Goal: Information Seeking & Learning: Learn about a topic

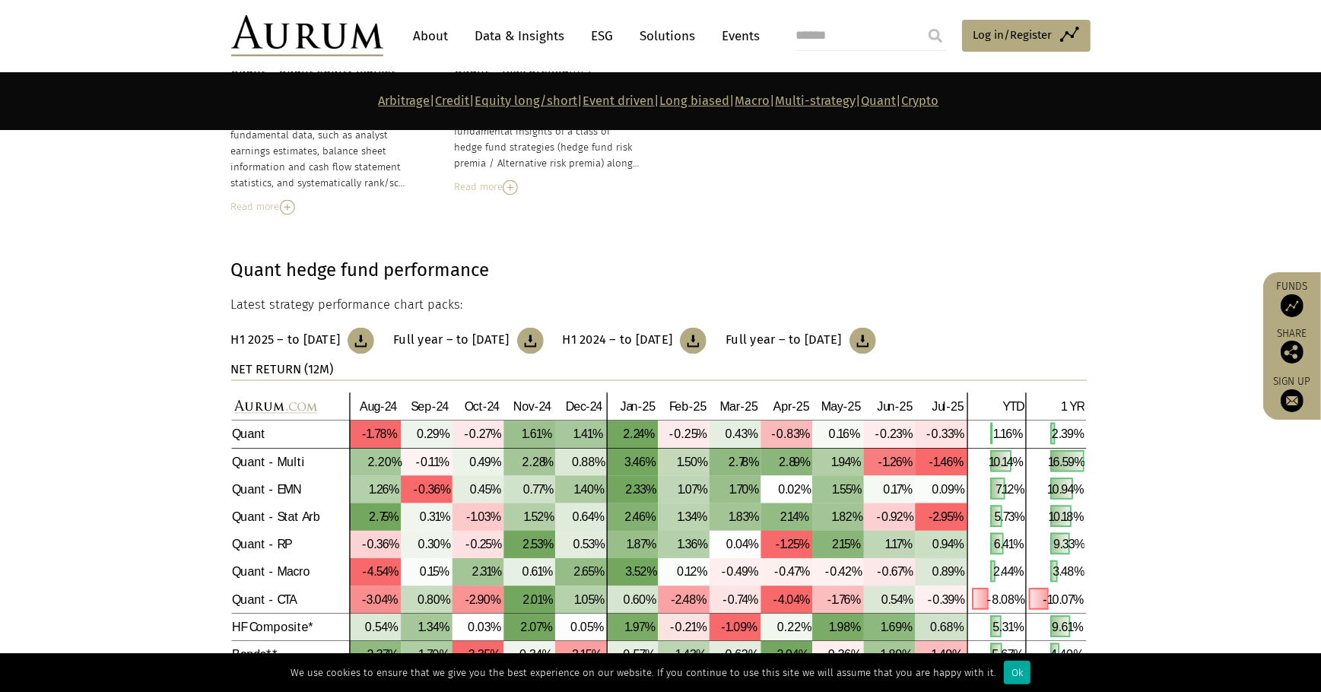
scroll to position [7042, 0]
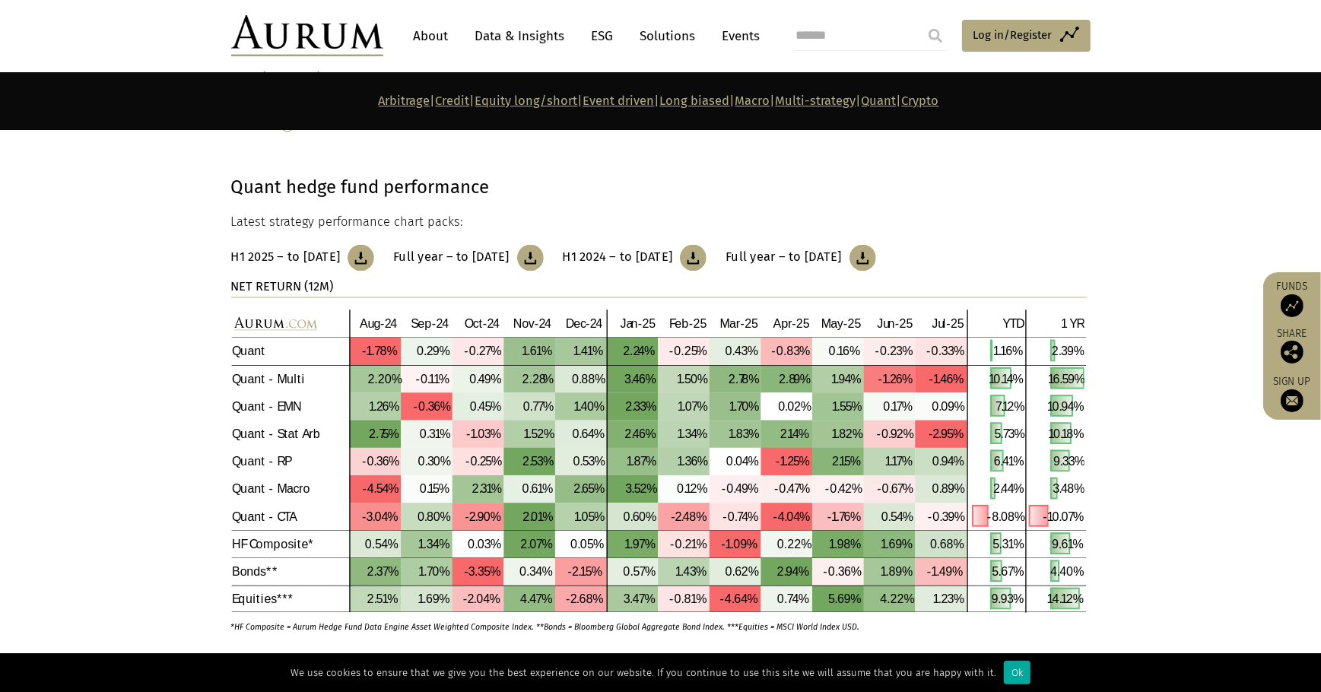
click at [1165, 329] on section "Quant hedge fund performance Latest strategy performance chart packs: H1 2025 –…" at bounding box center [660, 412] width 1321 height 478
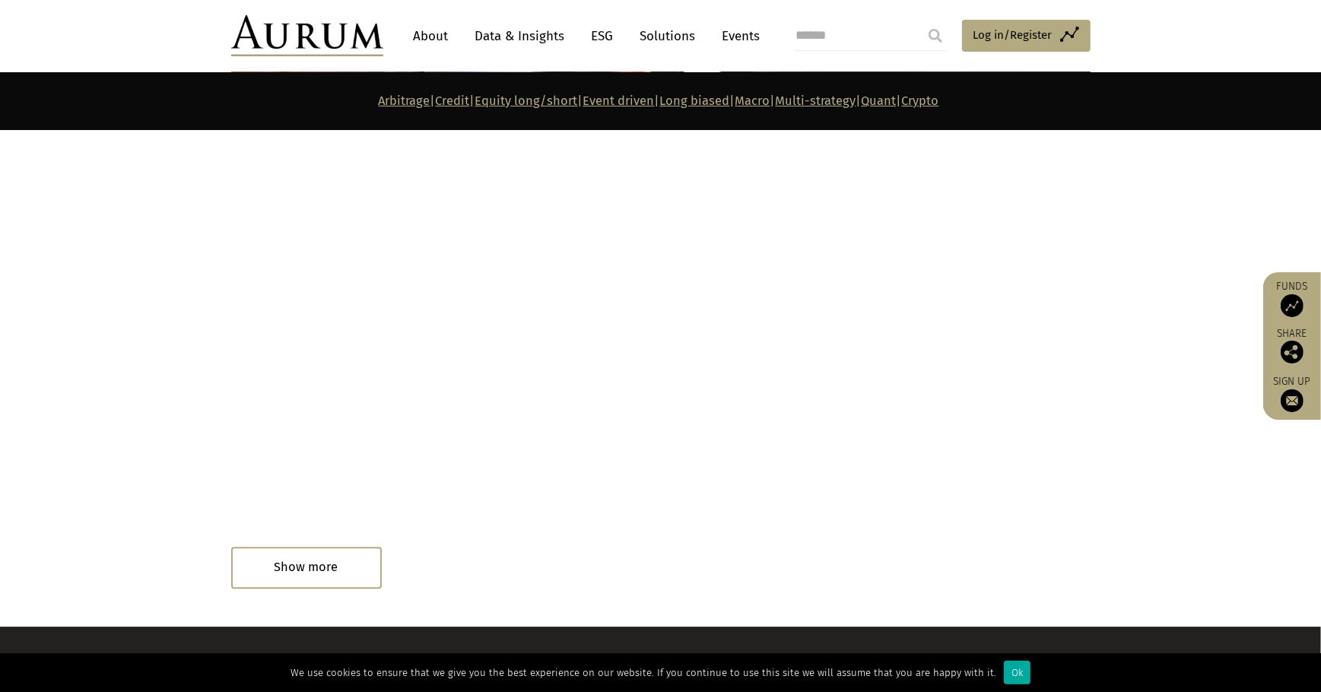
scroll to position [8531, 0]
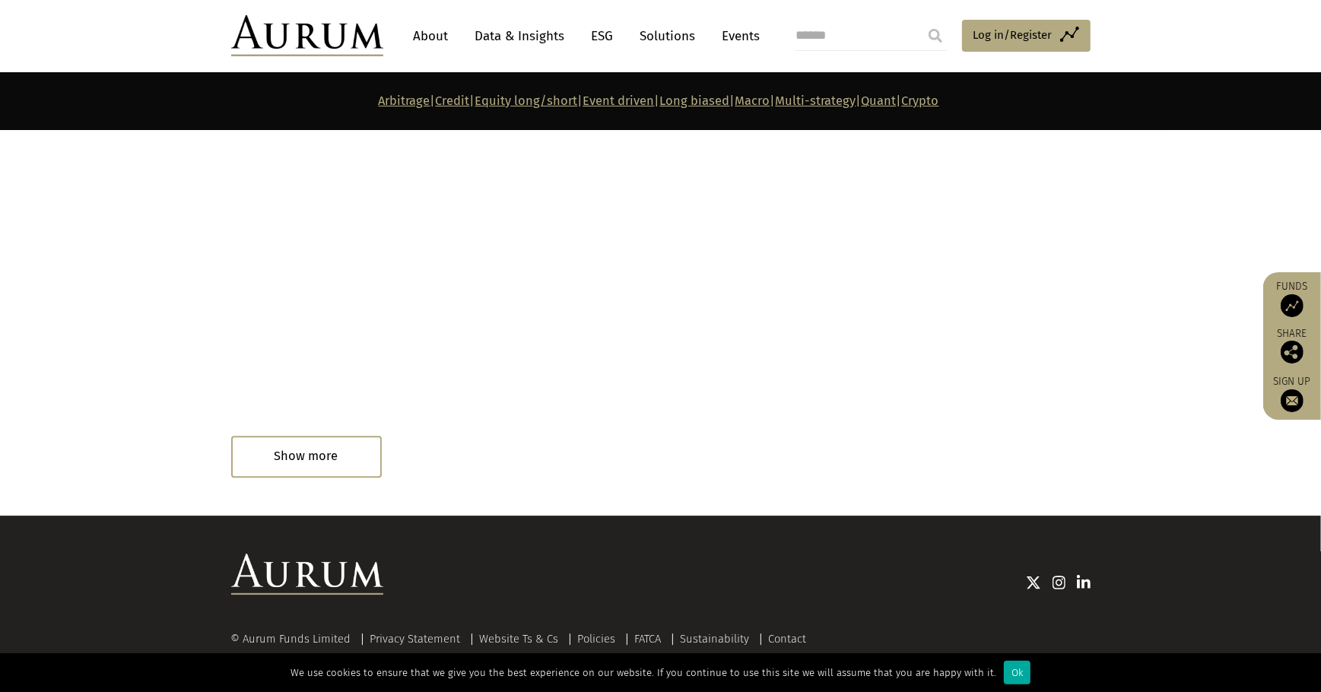
drag, startPoint x: 364, startPoint y: 441, endPoint x: 548, endPoint y: 475, distance: 186.3
click at [364, 443] on div at bounding box center [417, 458] width 125 height 30
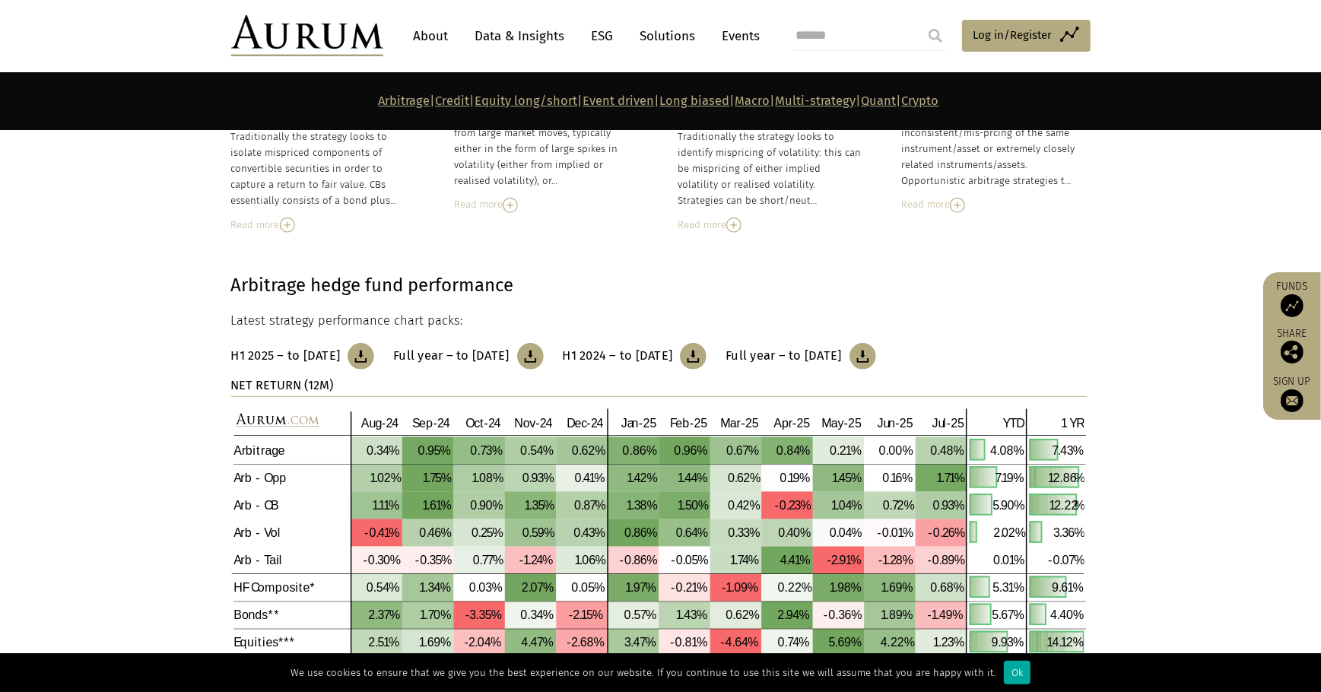
scroll to position [303, 0]
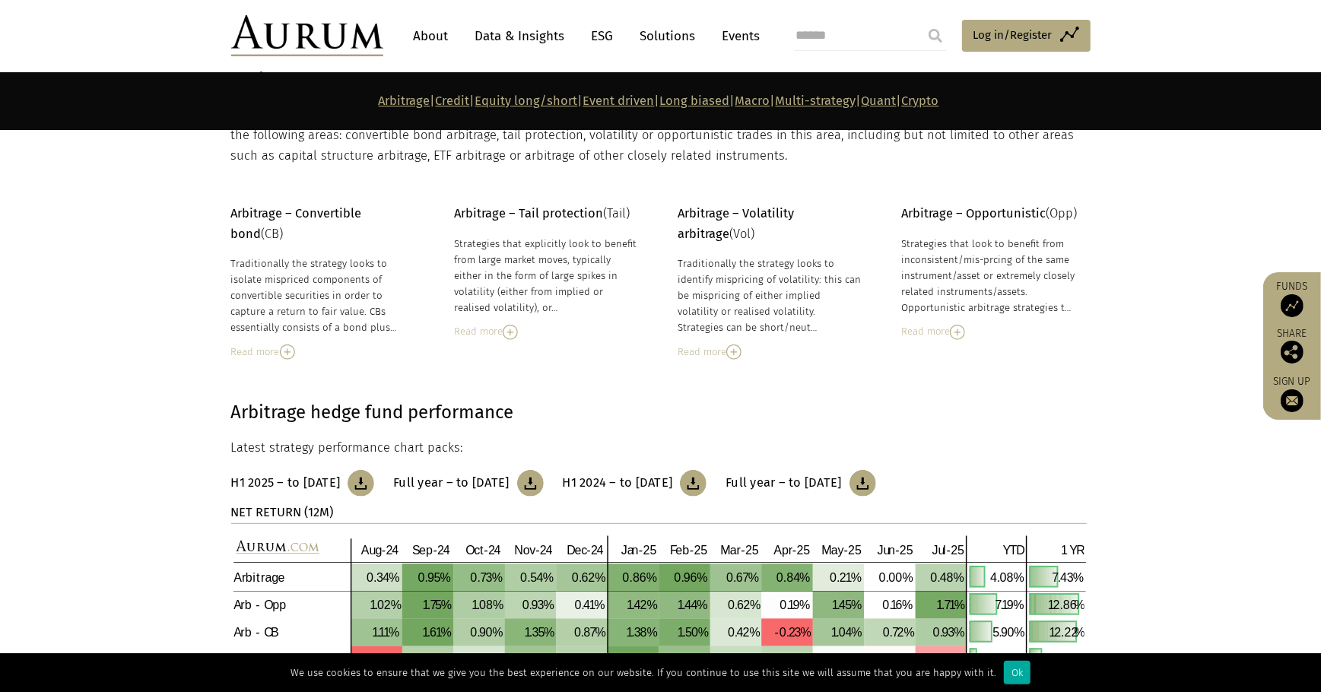
click at [939, 33] on input "submit" at bounding box center [935, 36] width 30 height 30
click at [860, 35] on input "search" at bounding box center [871, 36] width 152 height 30
type input "**********"
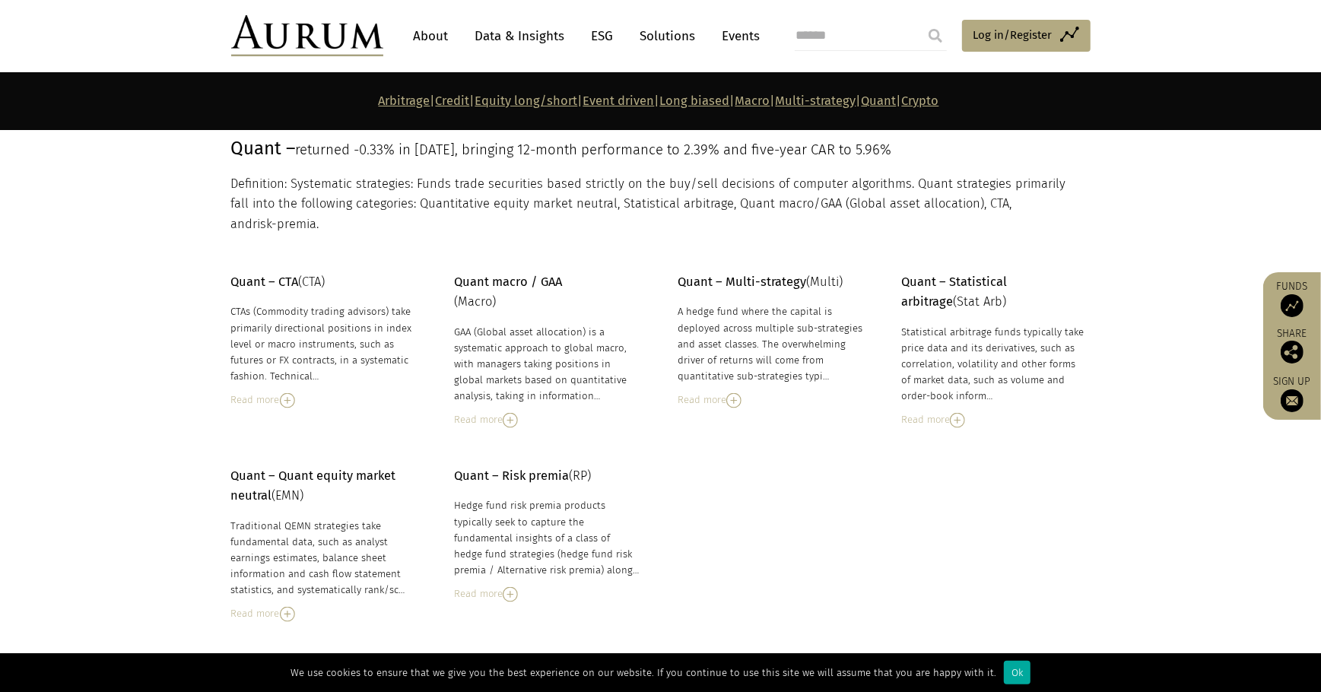
scroll to position [6552, 0]
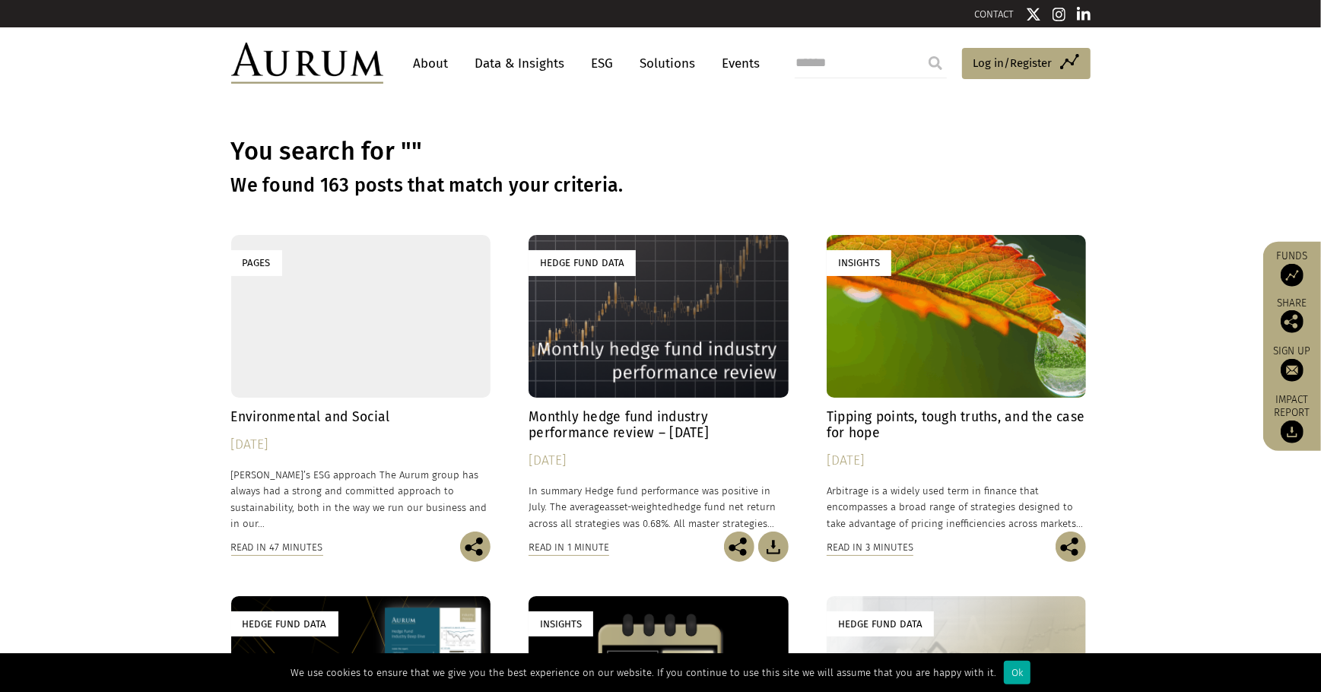
click at [895, 60] on input "search" at bounding box center [871, 63] width 152 height 30
type input "**********"
click at [920, 48] on input "submit" at bounding box center [935, 63] width 30 height 30
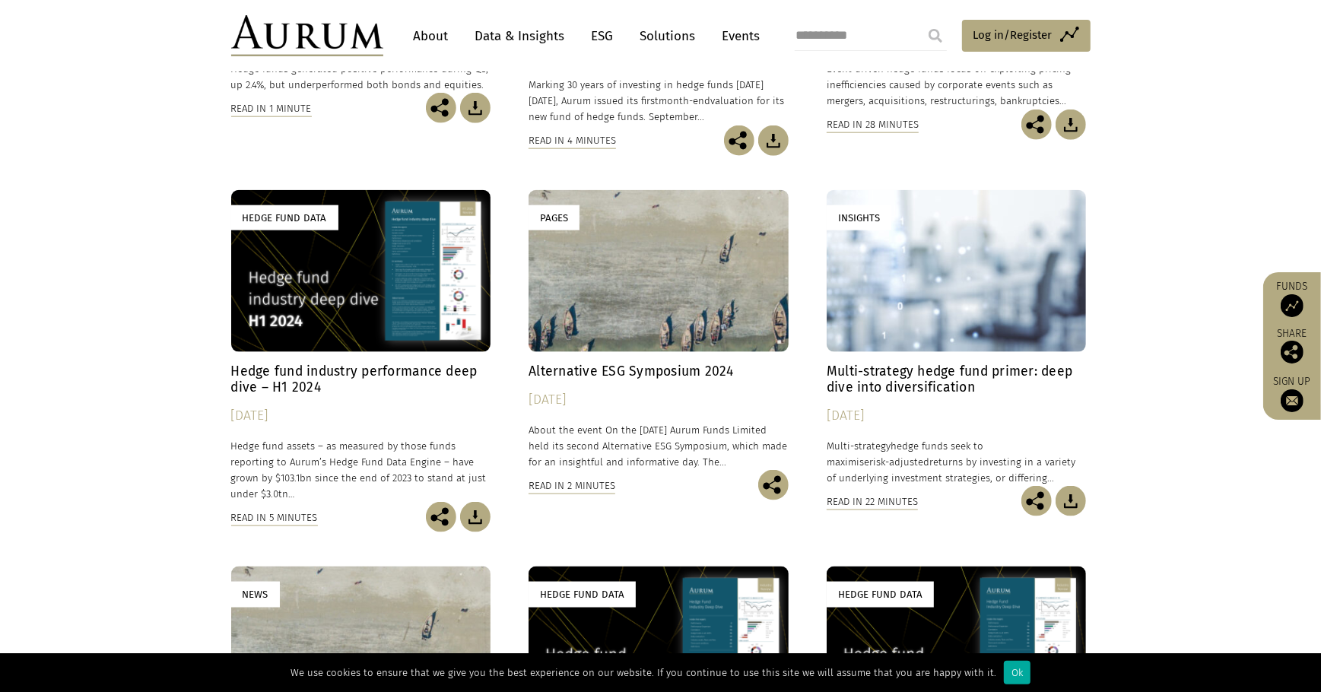
scroll to position [1452, 0]
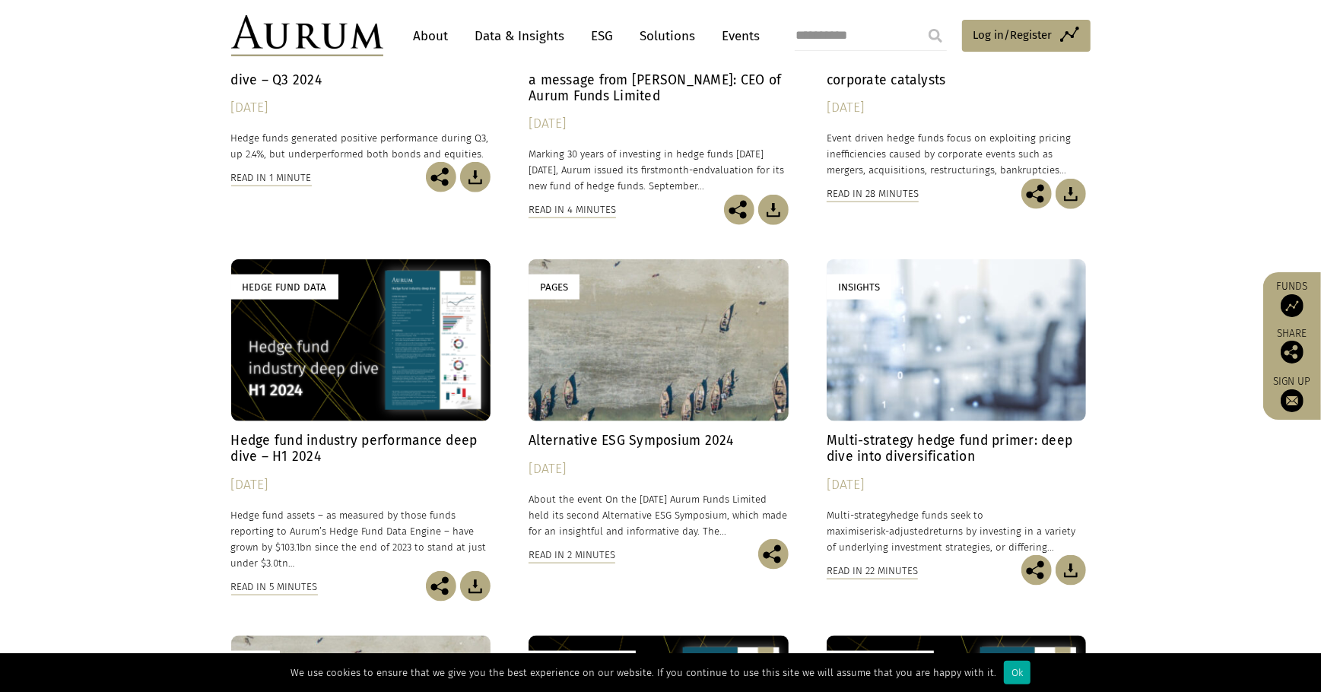
click at [871, 30] on input "**********" at bounding box center [871, 36] width 152 height 30
type input "*****"
click at [920, 21] on input "submit" at bounding box center [935, 36] width 30 height 30
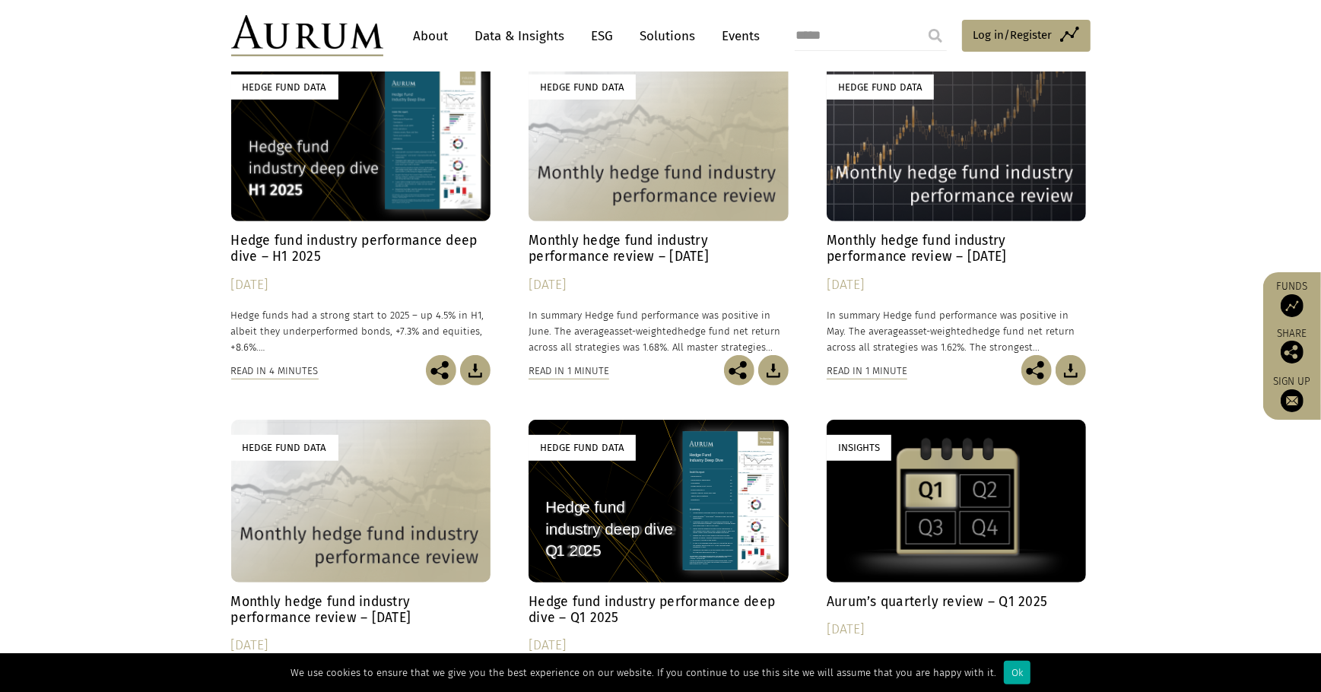
scroll to position [761, 0]
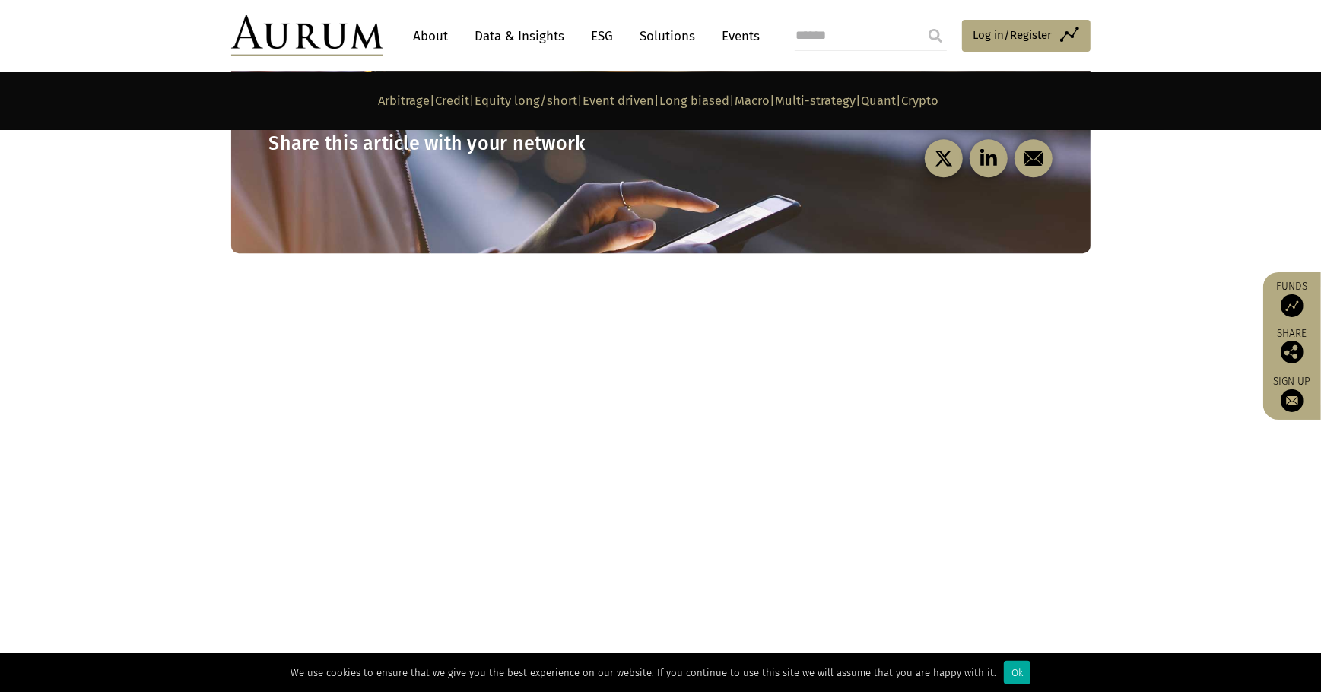
scroll to position [8016, 0]
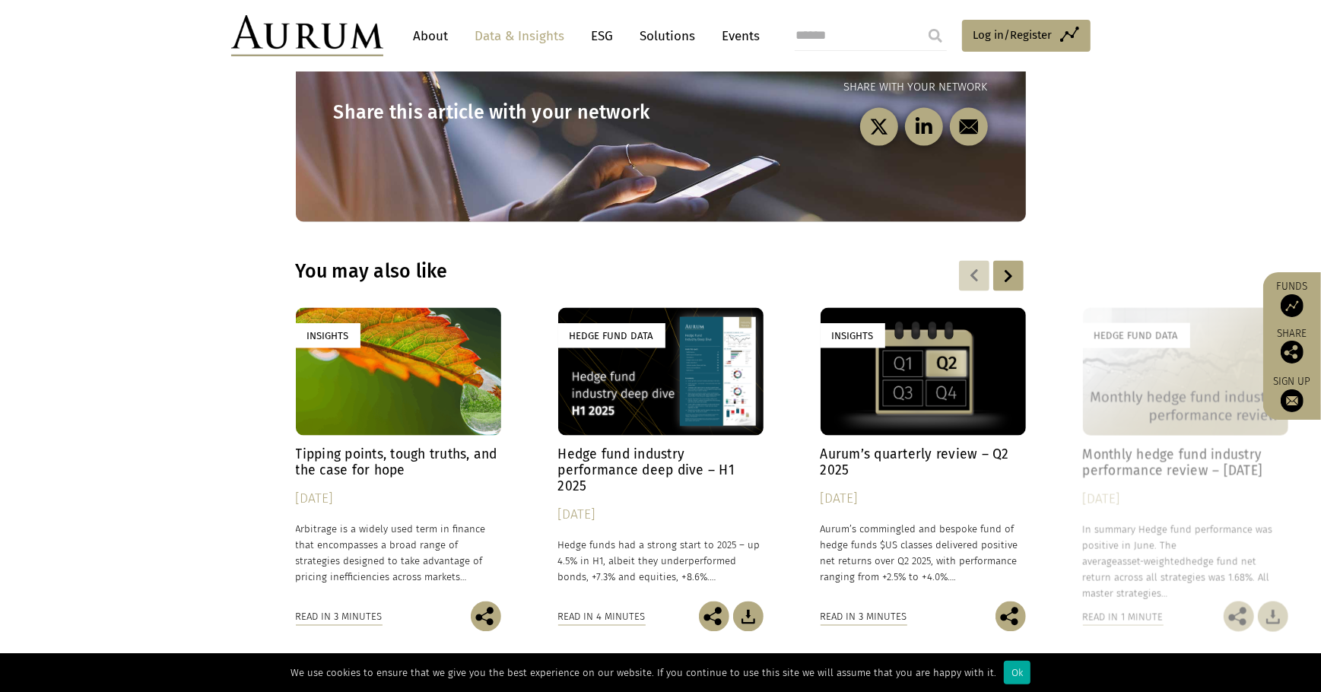
scroll to position [2274, 0]
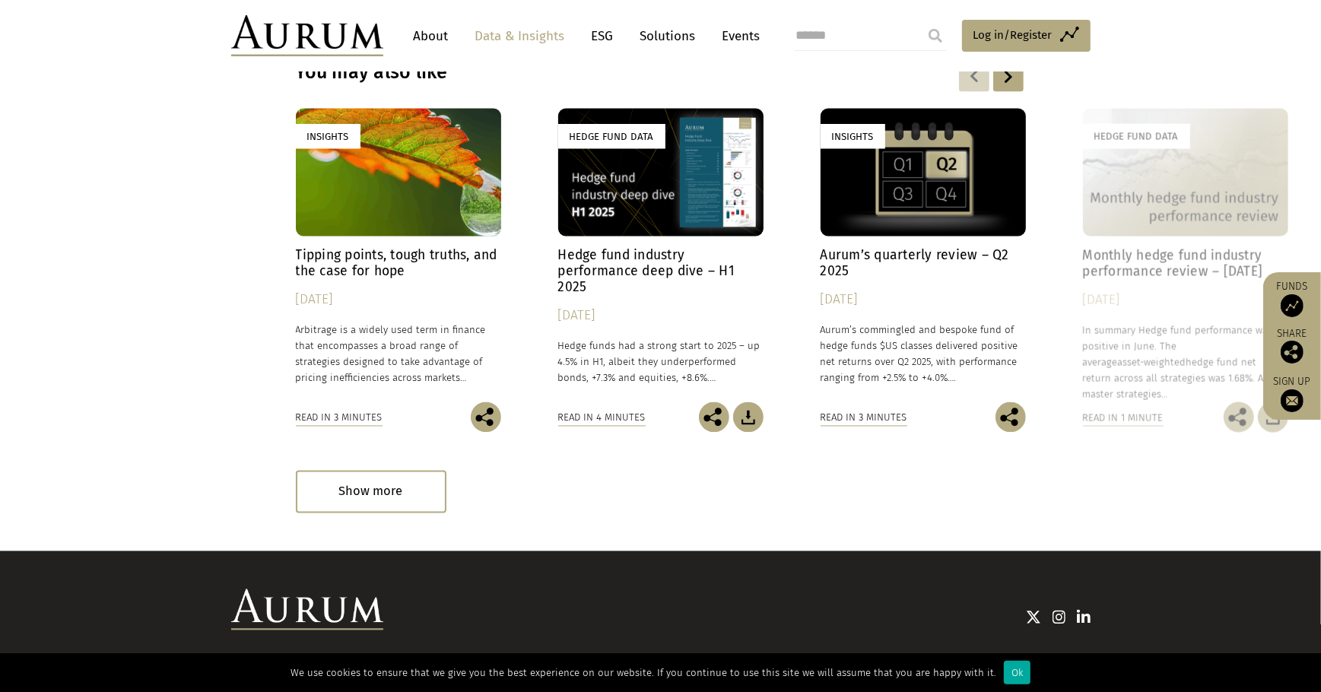
click at [666, 248] on h4 "Hedge fund industry performance deep dive – H1 2025" at bounding box center [660, 272] width 205 height 48
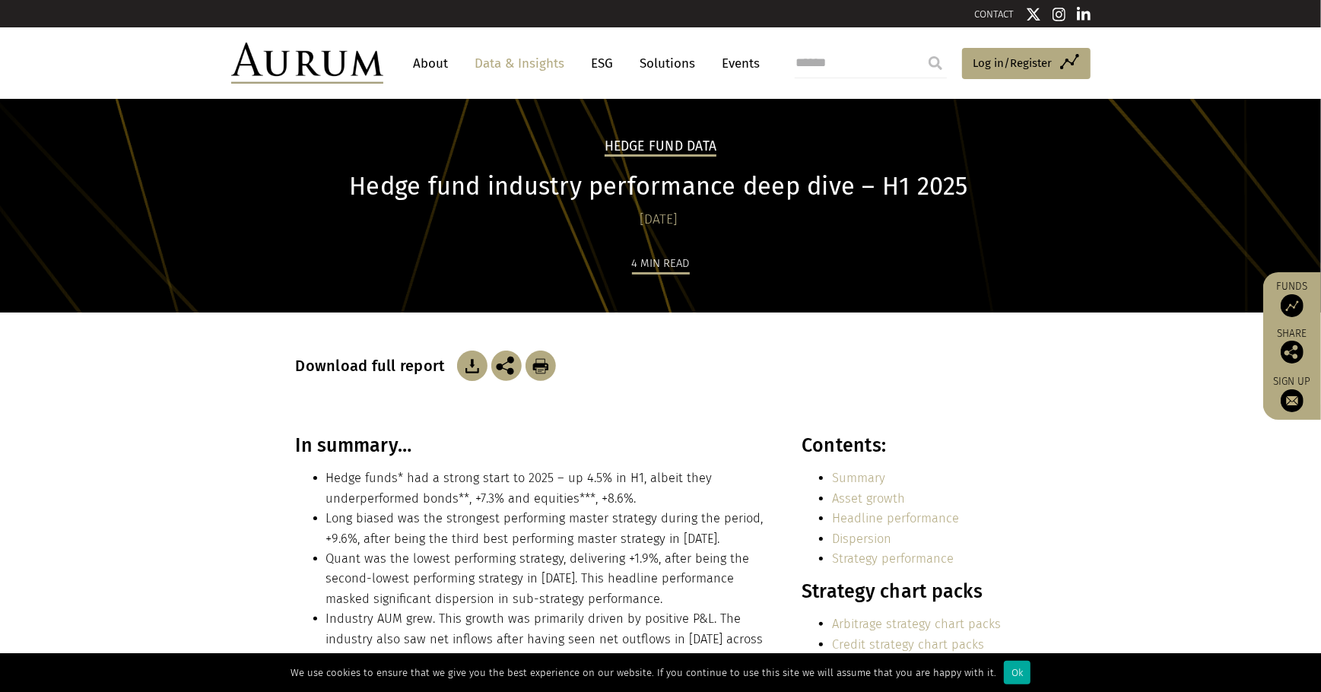
drag, startPoint x: 243, startPoint y: 453, endPoint x: 353, endPoint y: 471, distance: 111.0
click at [243, 453] on section "In summary… Hedge funds* had a strong start to 2025 – up 4.5% in H1, albeit the…" at bounding box center [660, 619] width 1321 height 371
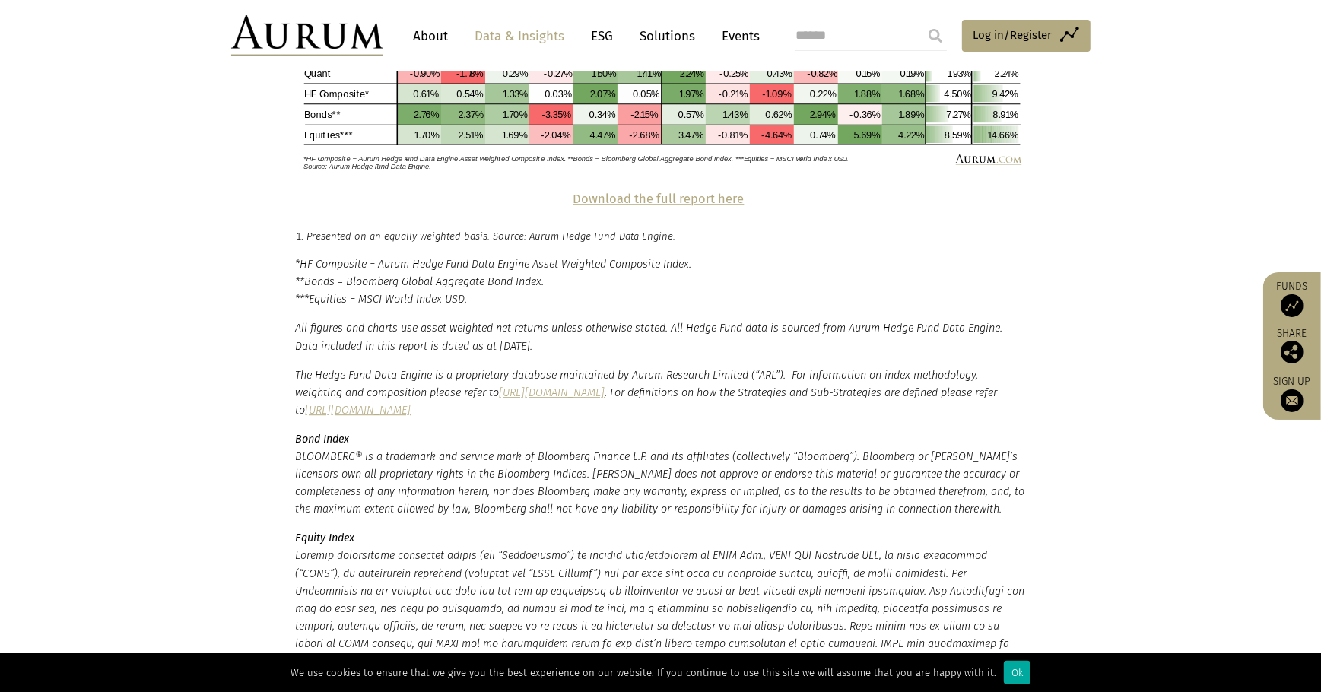
scroll to position [3526, 0]
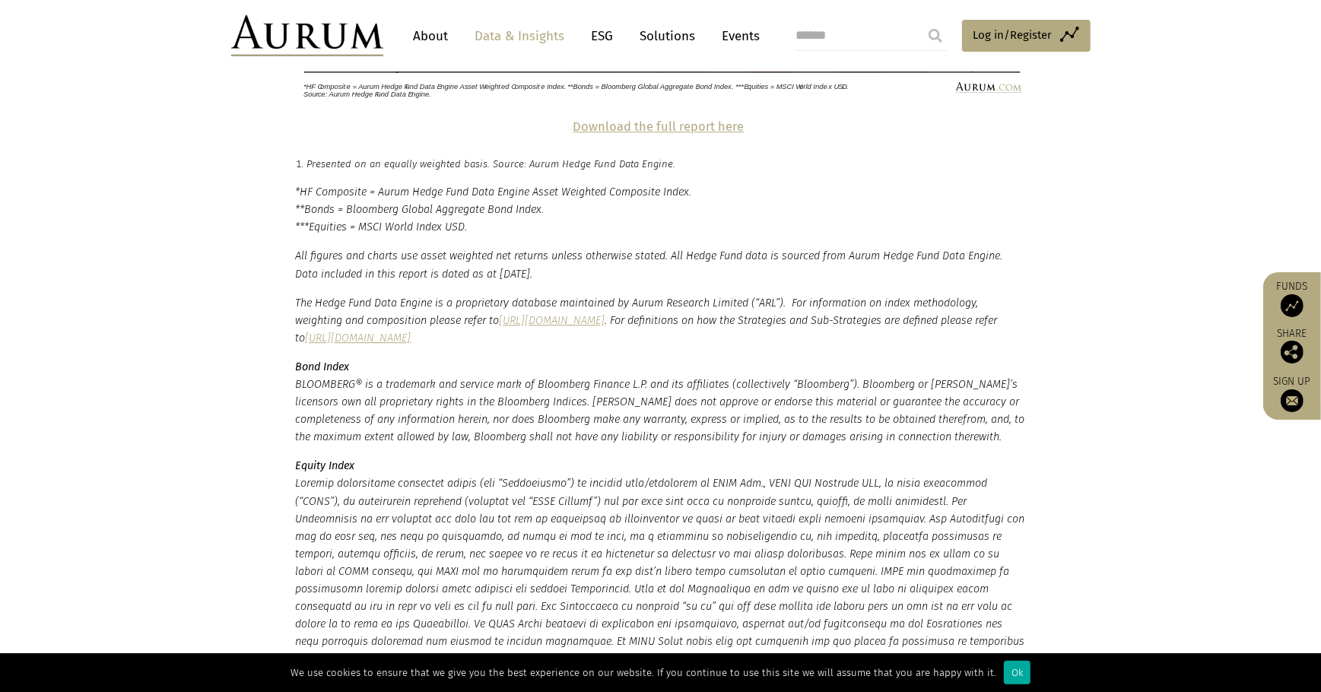
drag, startPoint x: 171, startPoint y: 425, endPoint x: 312, endPoint y: 456, distance: 144.0
click at [171, 425] on section "*HF Composite = Aurum Hedge Fund Data Engine Asset Weighted Composite Index. **…" at bounding box center [660, 453] width 1321 height 540
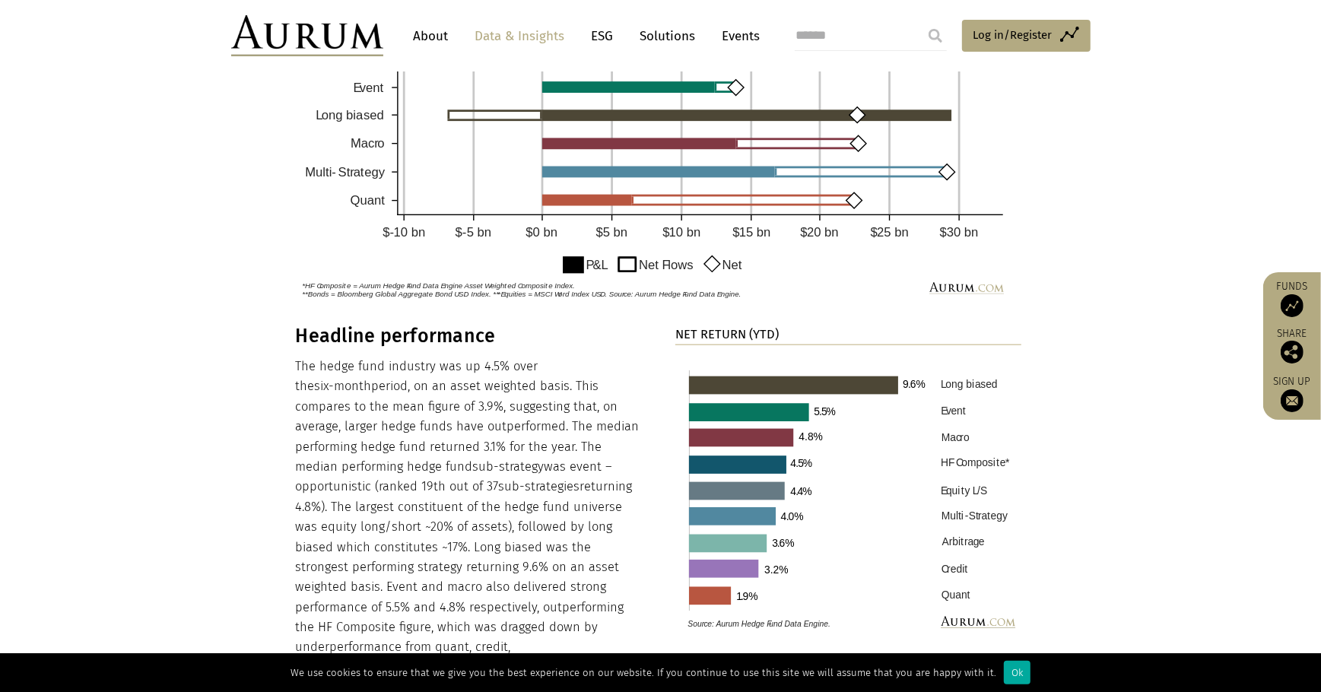
scroll to position [1175, 0]
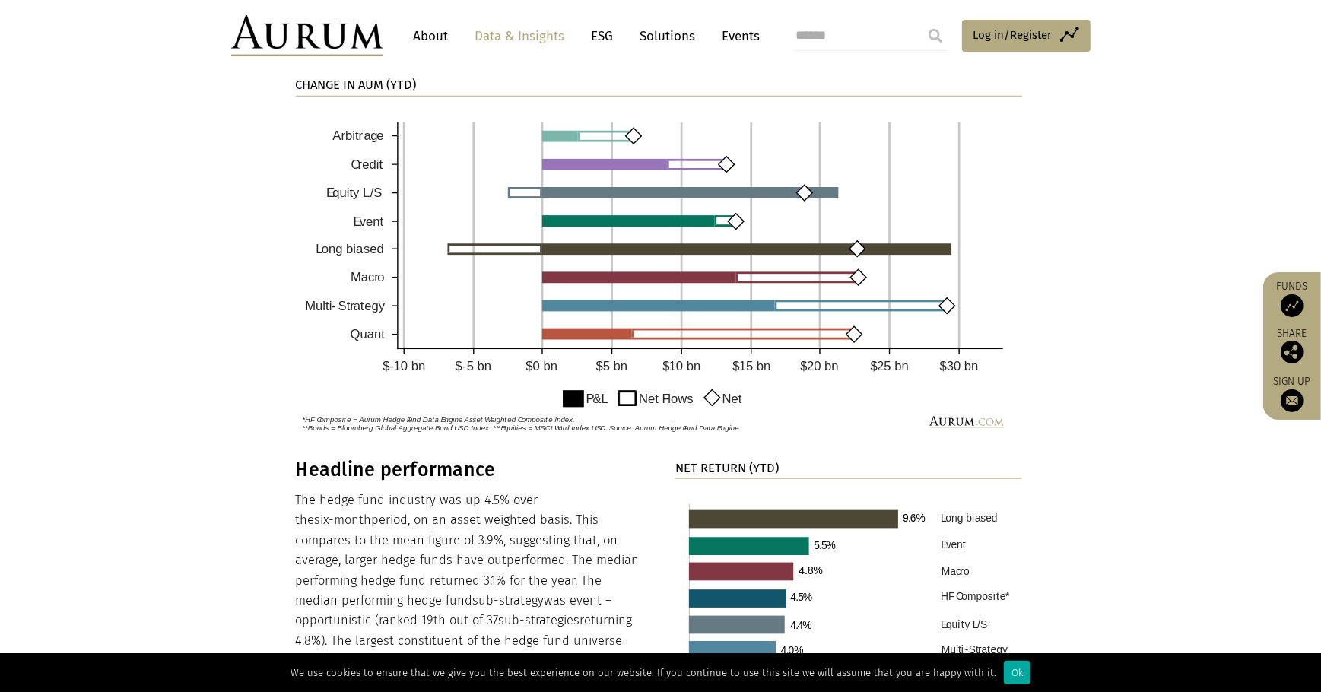
drag, startPoint x: 221, startPoint y: 364, endPoint x: 342, endPoint y: 459, distance: 154.3
click at [221, 364] on section "CHANGE IN AUM (YTD)" at bounding box center [660, 257] width 1321 height 402
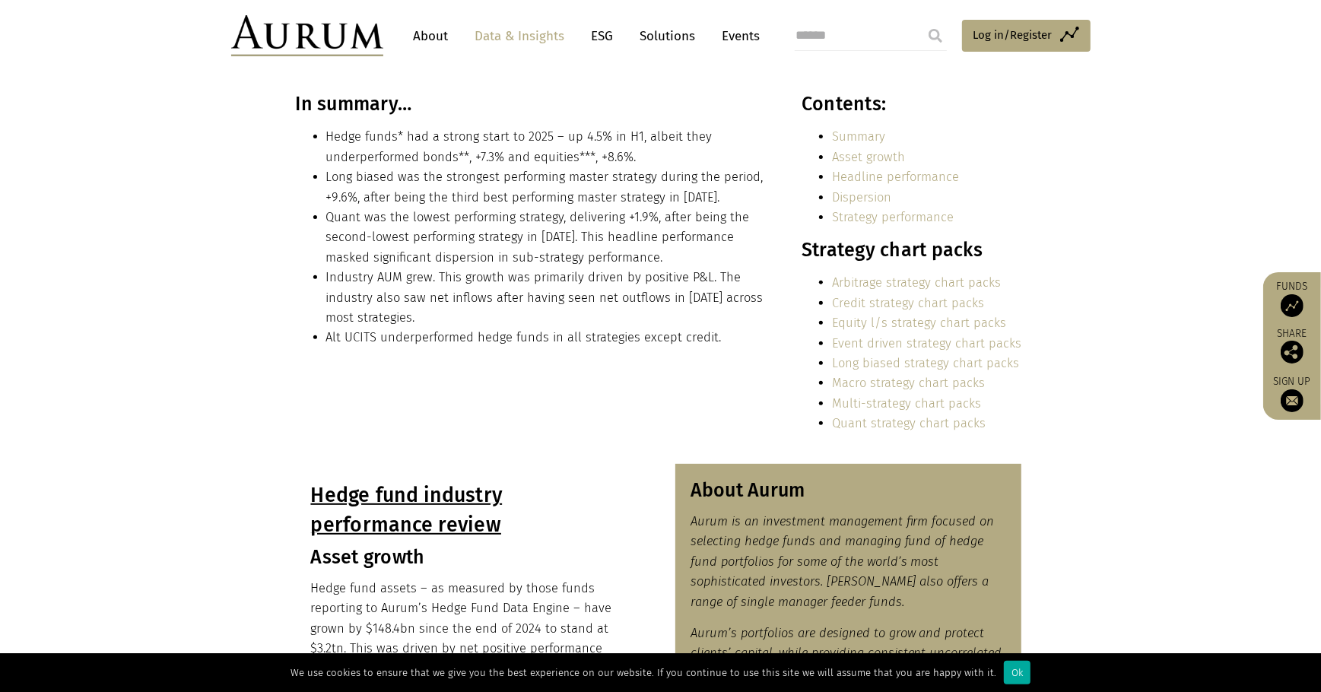
scroll to position [345, 0]
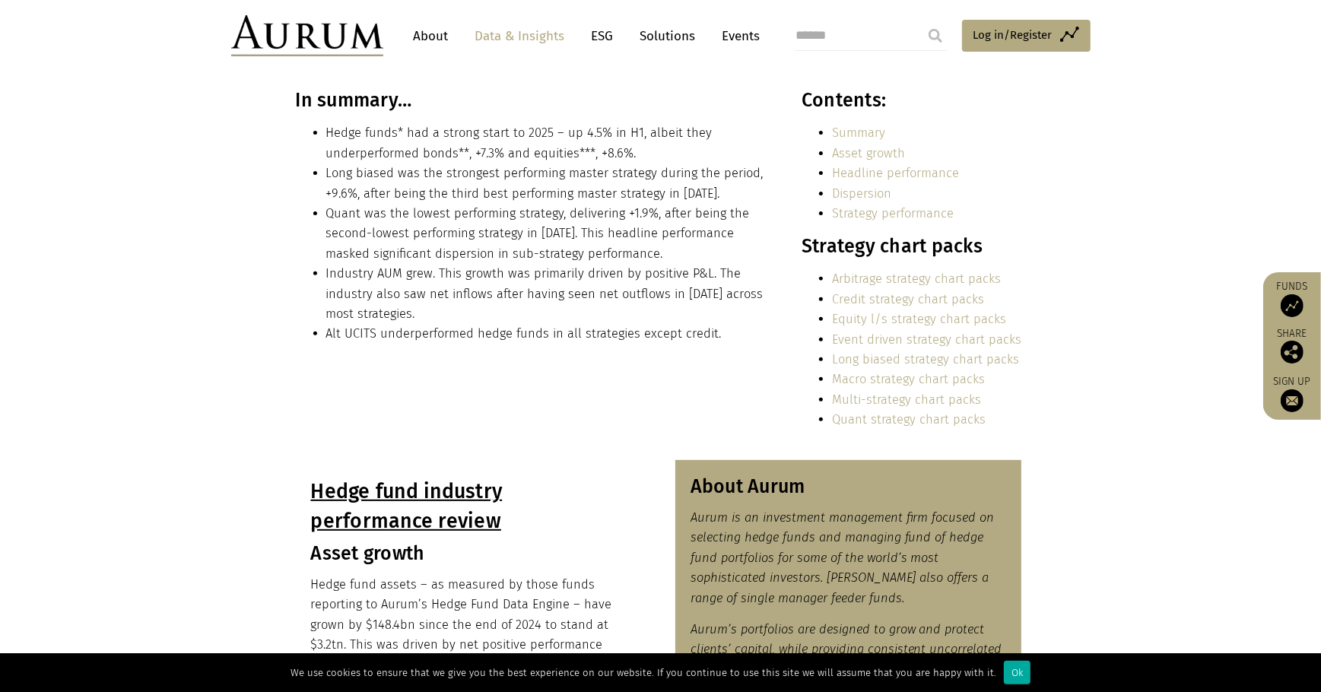
click at [1155, 437] on section "In summary… Hedge funds* had a strong start to 2025 – up 4.5% in H1, albeit the…" at bounding box center [660, 274] width 1321 height 371
click at [966, 419] on link "Quant strategy chart packs" at bounding box center [909, 419] width 154 height 14
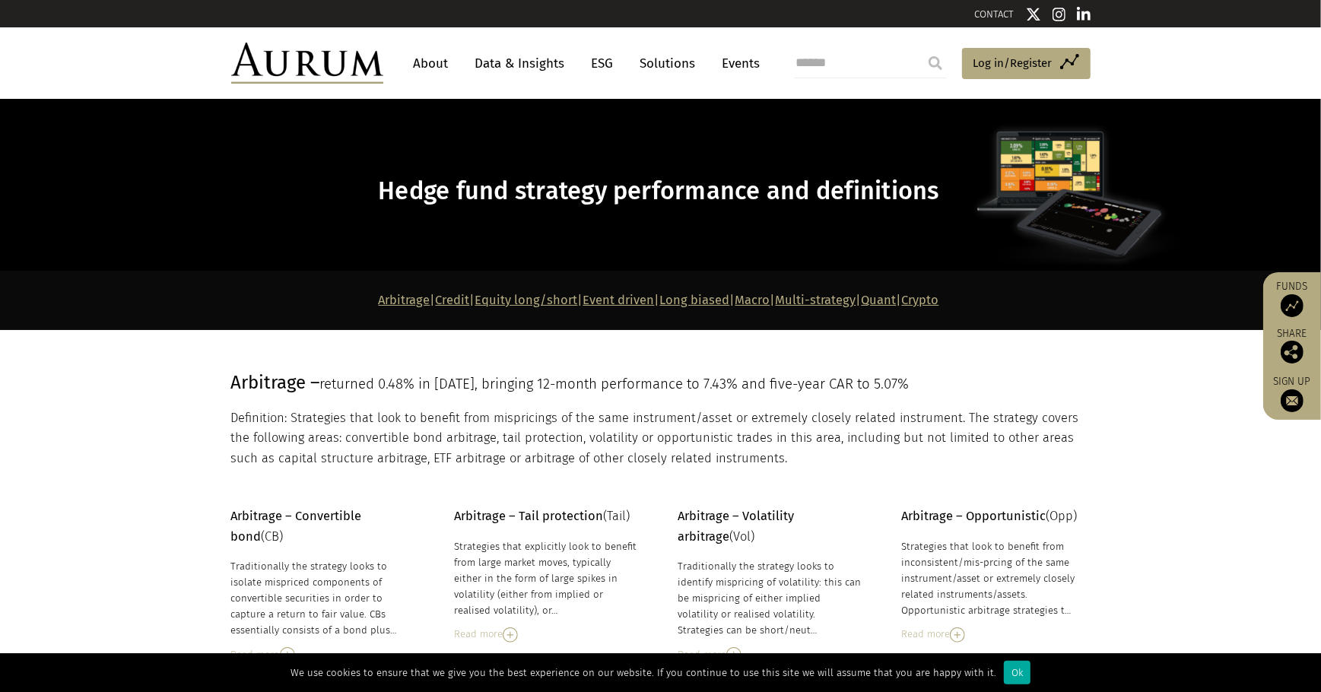
click at [897, 293] on link "Quant" at bounding box center [879, 300] width 35 height 14
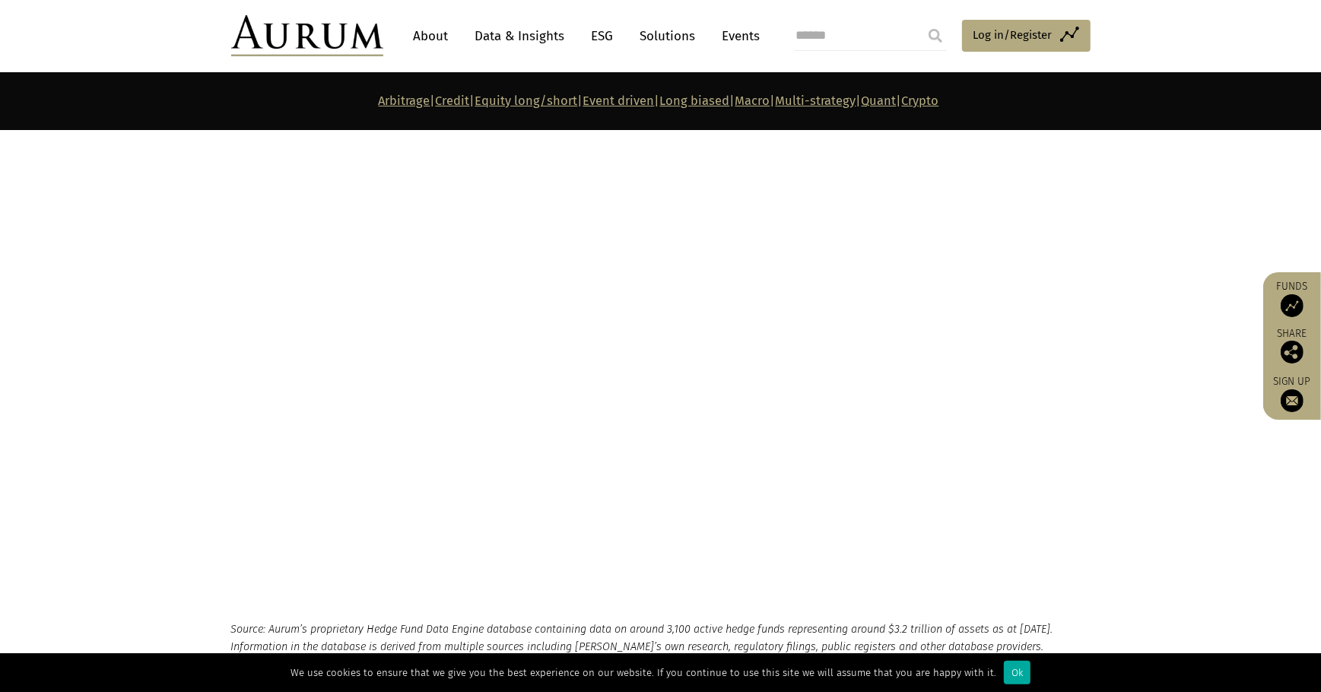
scroll to position [7105, 0]
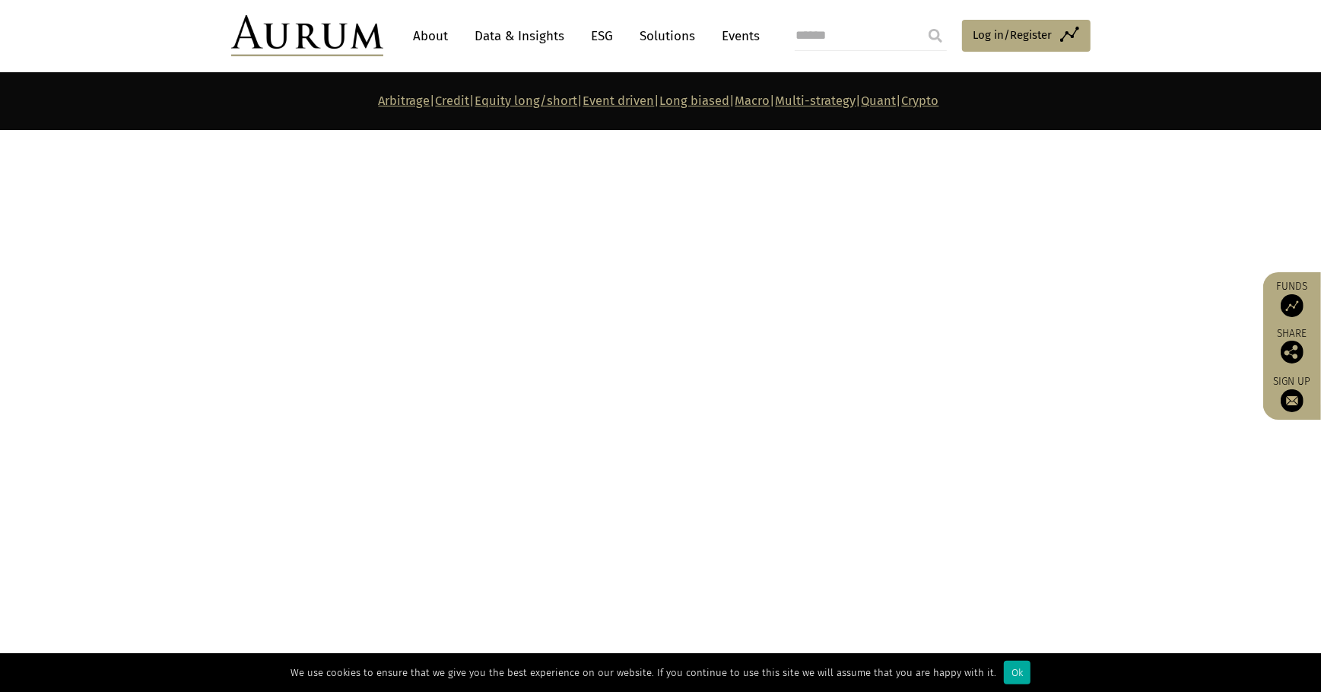
click at [826, 309] on img at bounding box center [659, 436] width 856 height 304
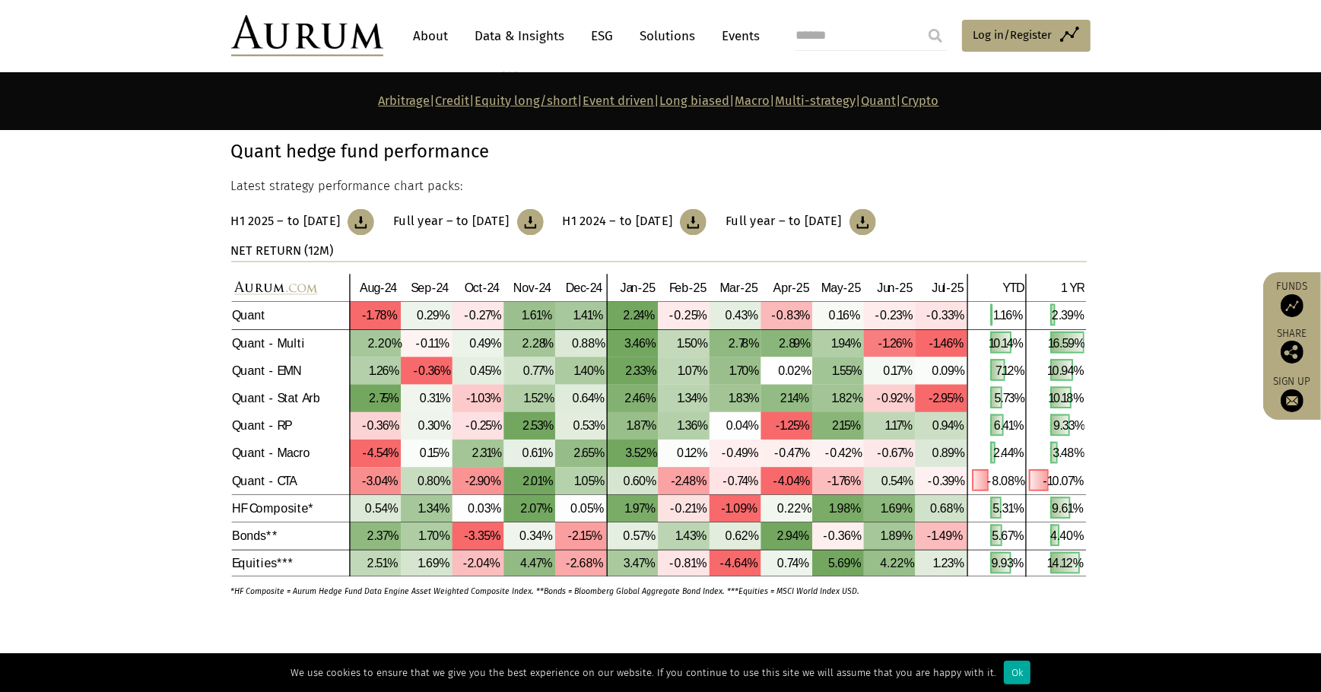
scroll to position [7148, 0]
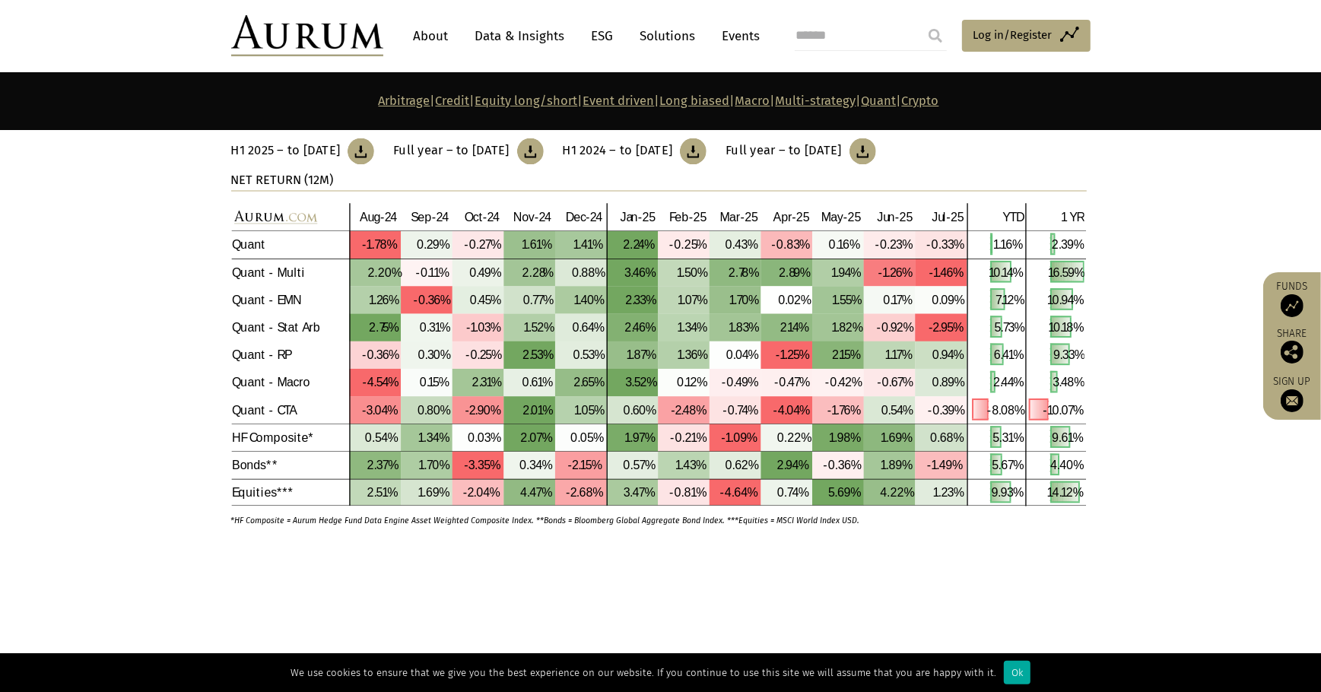
drag, startPoint x: 1226, startPoint y: 21, endPoint x: 1218, endPoint y: 10, distance: 13.5
click at [1226, 21] on header "About Data & Insights ESG Solutions Events Access Funds Log in/Register Sign ou…" at bounding box center [660, 35] width 1321 height 71
click at [897, 98] on link "Quant" at bounding box center [879, 101] width 35 height 14
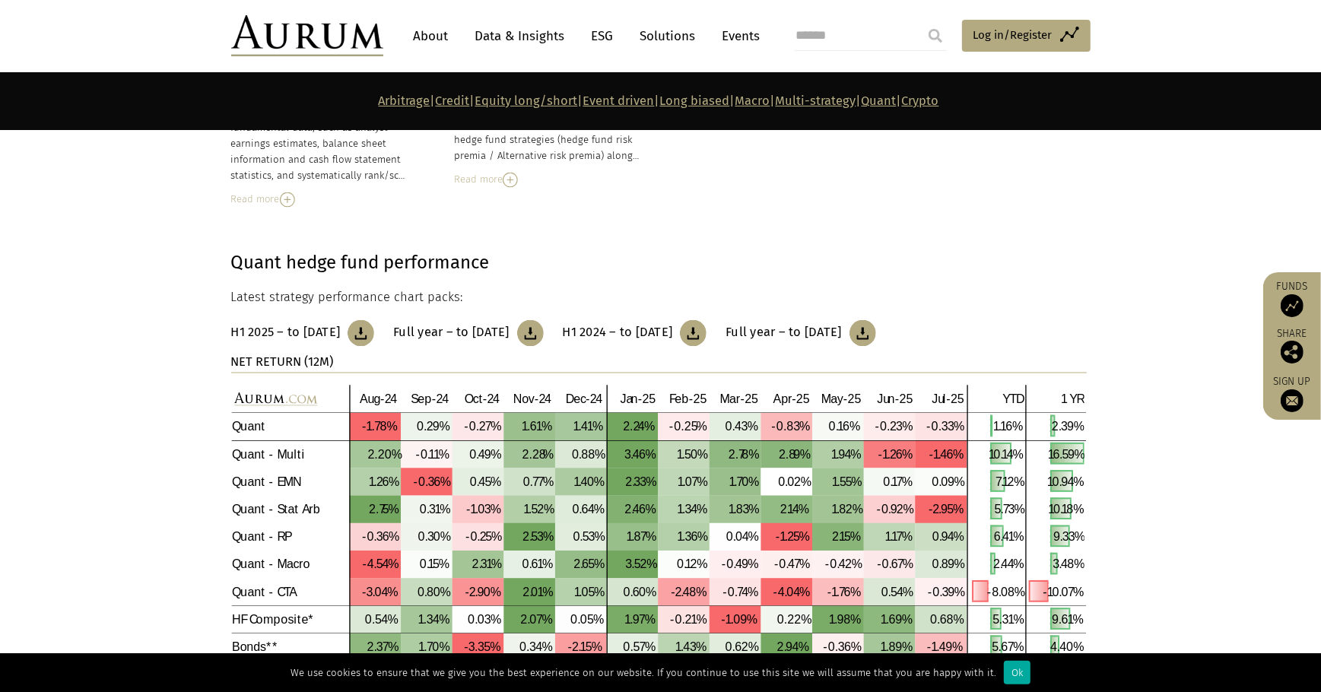
scroll to position [6967, 0]
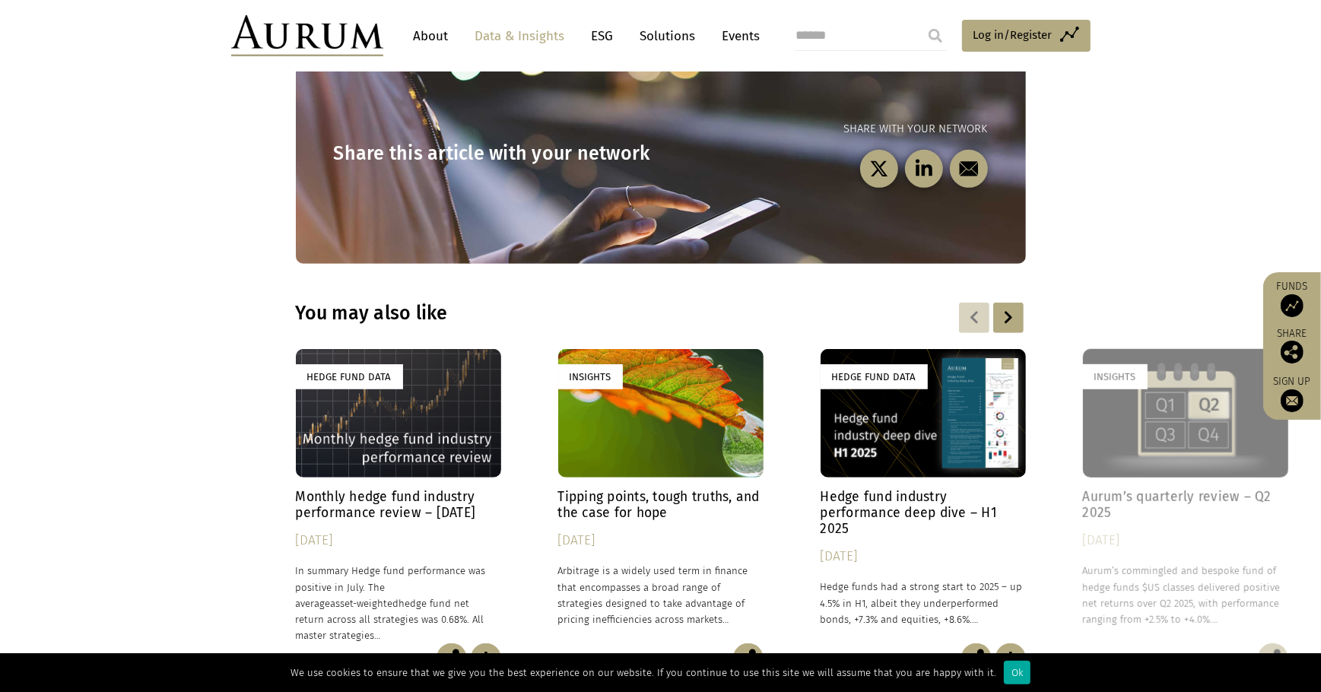
scroll to position [898, 0]
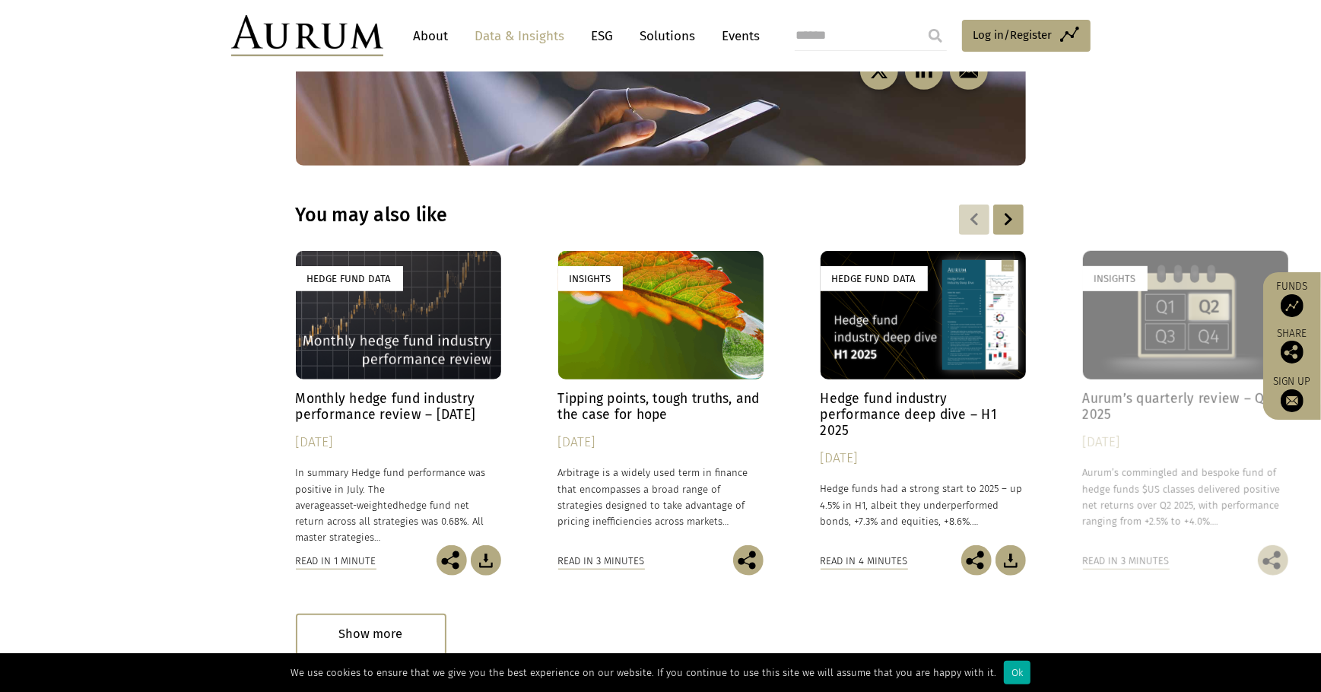
drag, startPoint x: 199, startPoint y: 475, endPoint x: 336, endPoint y: 462, distance: 138.4
click at [296, 475] on div "Hedge Fund Data Monthly hedge fund industry performance review – [DATE] [DATE] …" at bounding box center [661, 413] width 730 height 325
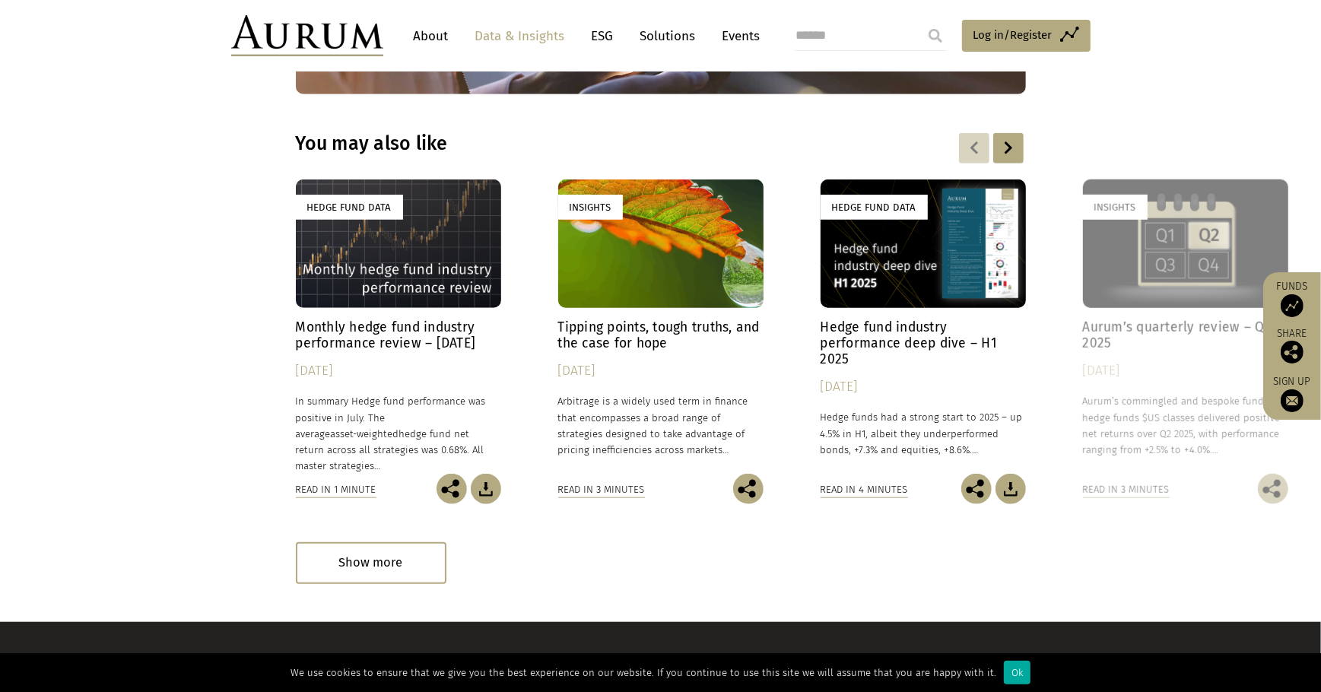
scroll to position [1101, 0]
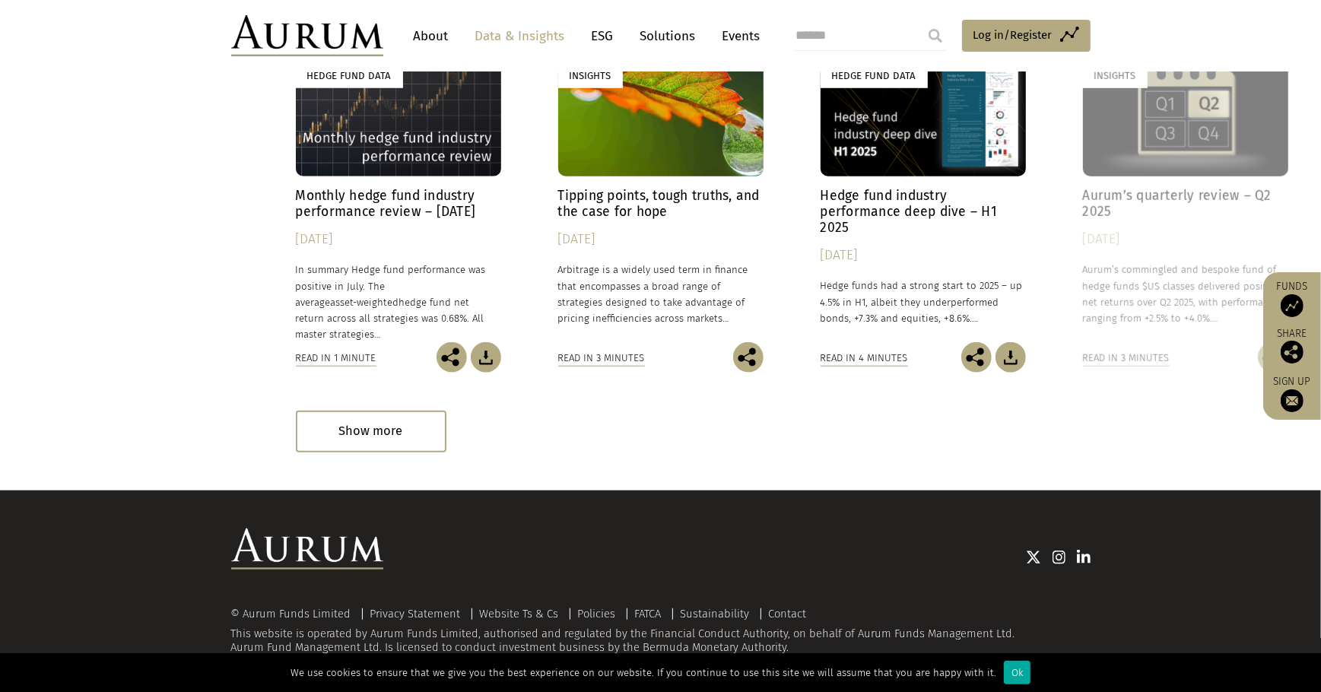
click at [424, 448] on div "Show more" at bounding box center [371, 432] width 151 height 42
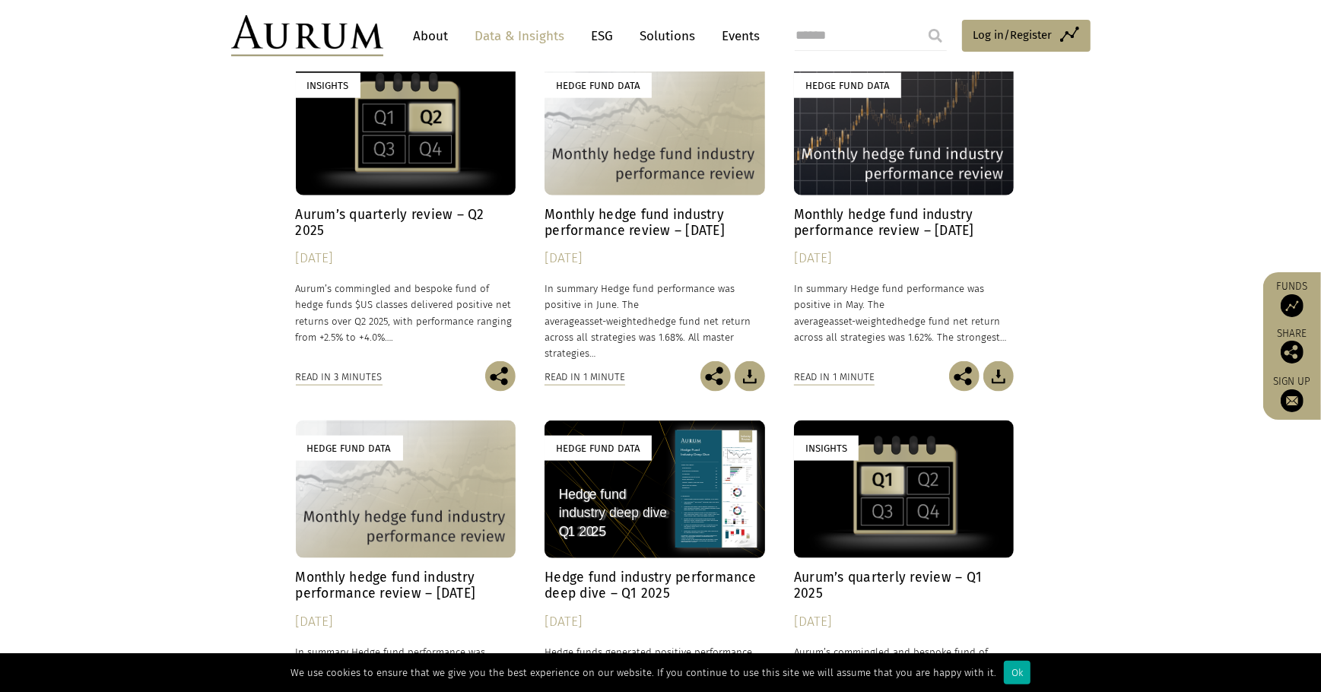
scroll to position [1447, 0]
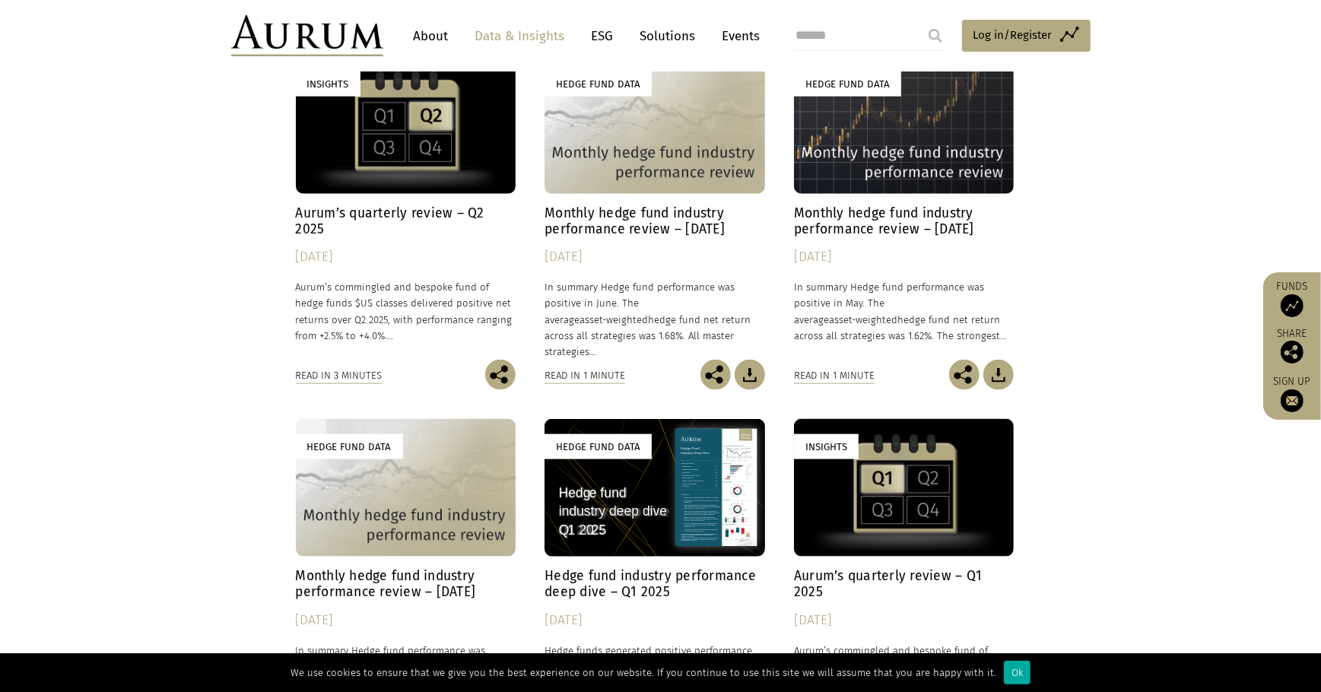
click at [473, 205] on h4 "Aurum’s quarterly review – Q2 2025" at bounding box center [406, 221] width 220 height 32
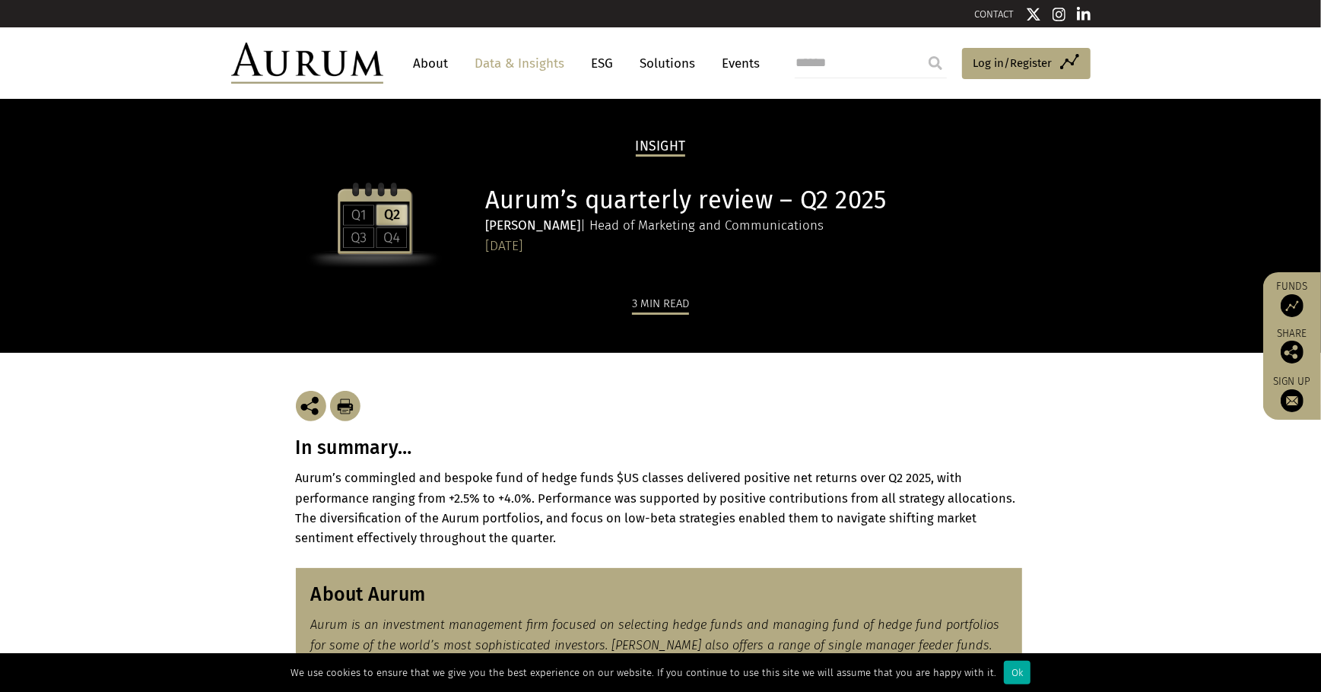
click at [897, 53] on input "search" at bounding box center [871, 63] width 152 height 30
type input "**********"
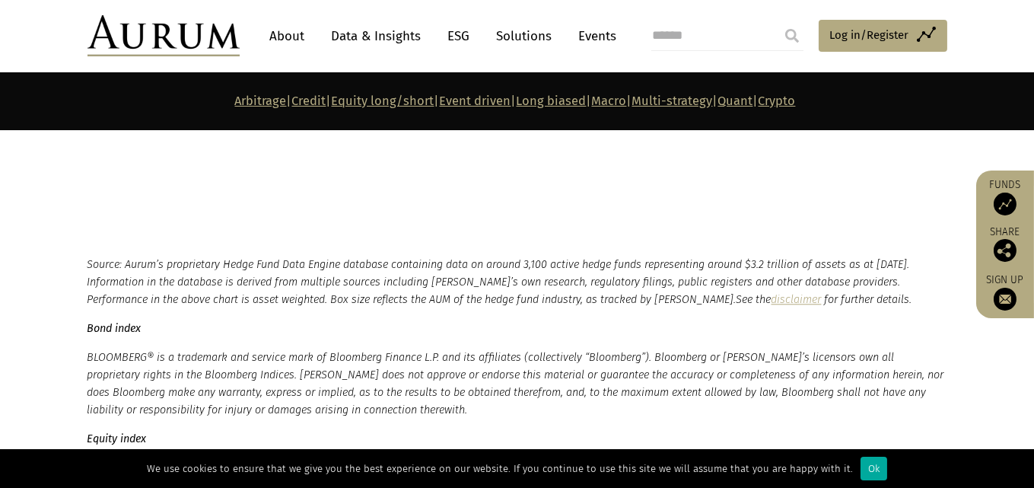
scroll to position [7409, 0]
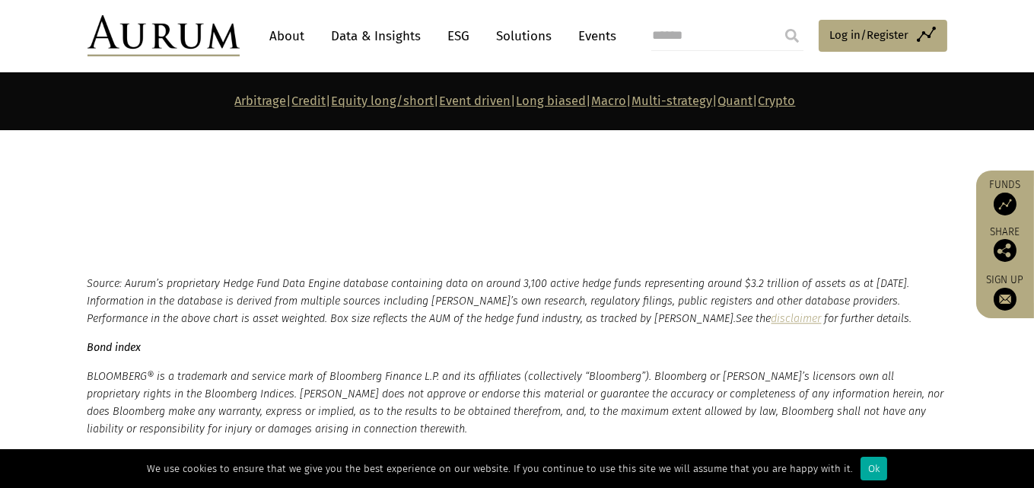
scroll to position [7617, 0]
